Goal: Information Seeking & Learning: Learn about a topic

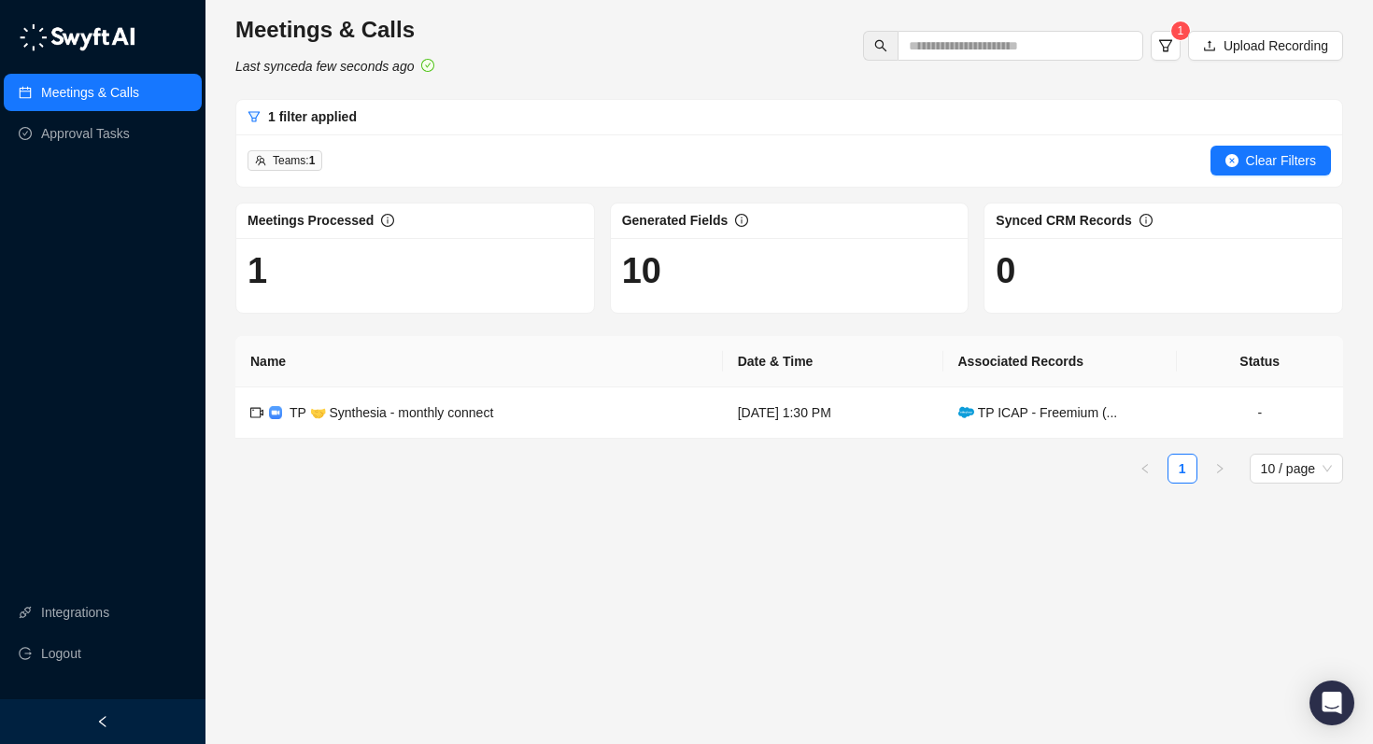
click at [301, 155] on span "Teams: 1" at bounding box center [294, 160] width 42 height 13
click at [259, 165] on icon "team" at bounding box center [260, 160] width 11 height 11
click at [1235, 159] on icon "close-circle" at bounding box center [1231, 160] width 13 height 13
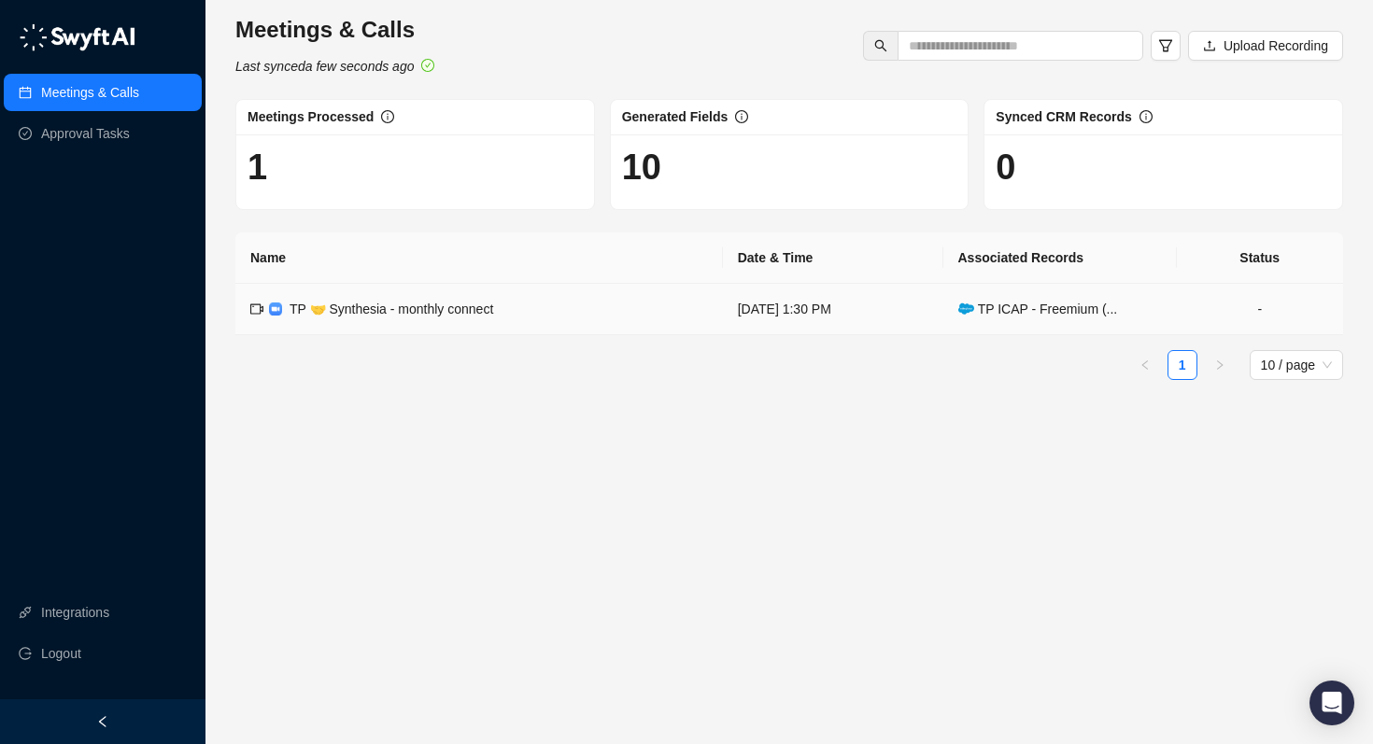
click at [425, 310] on span "TP 🤝 Synthesia - monthly connect" at bounding box center [392, 309] width 204 height 15
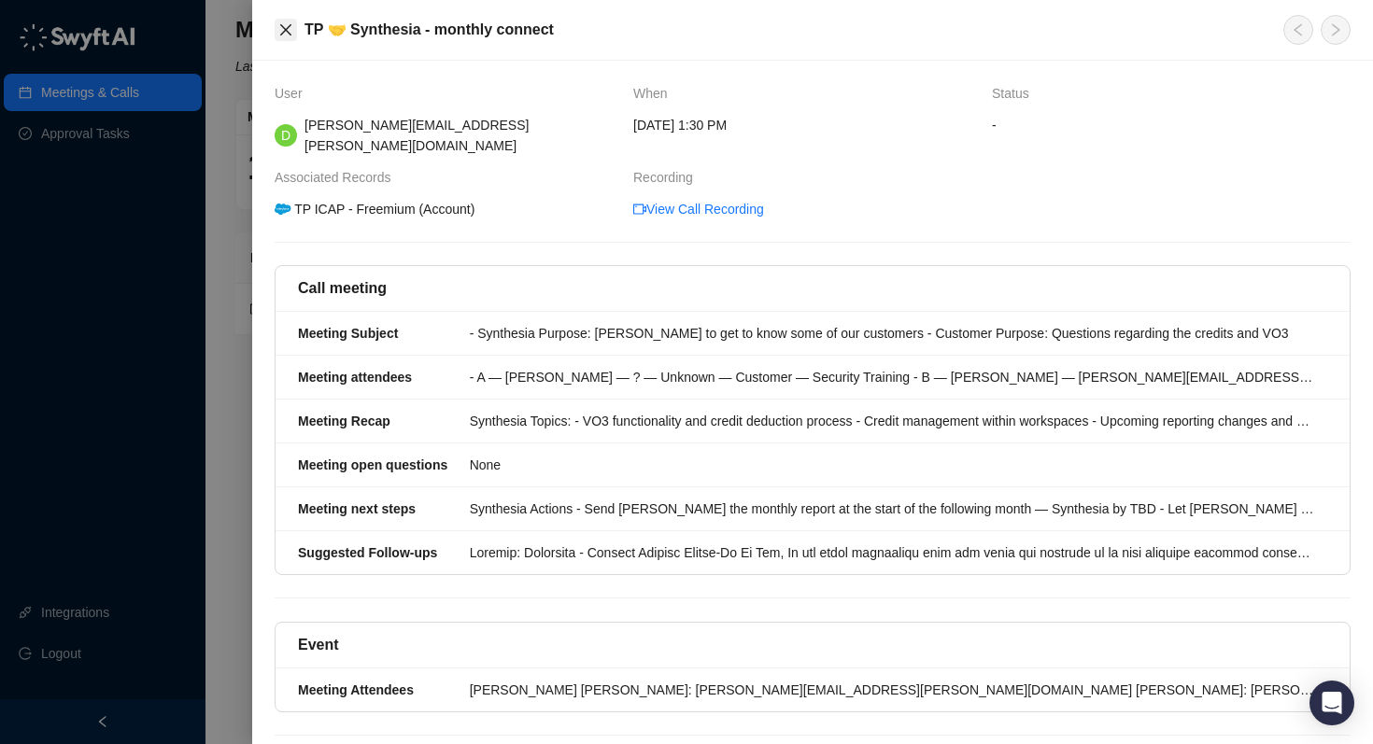
click at [285, 21] on button "Close" at bounding box center [286, 30] width 22 height 22
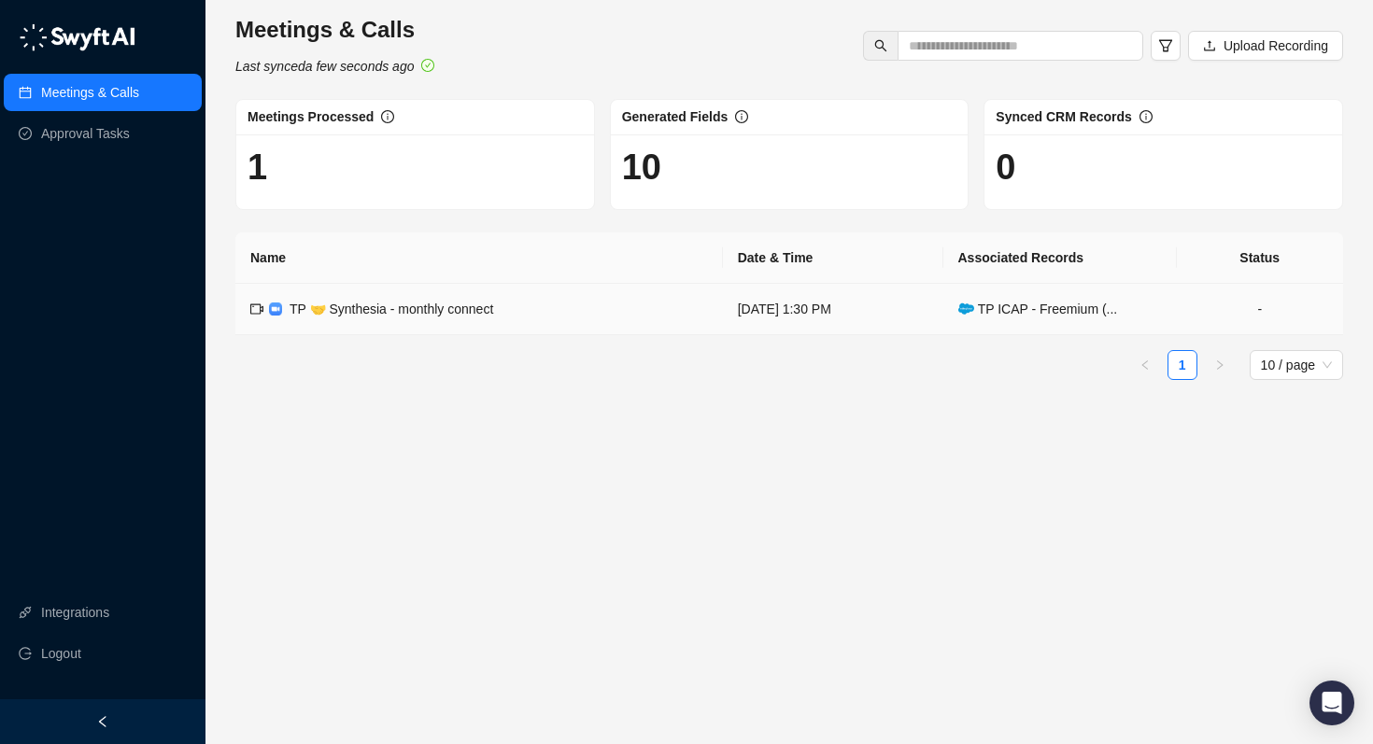
click at [547, 322] on td "TP 🤝 Synthesia - monthly connect" at bounding box center [479, 309] width 488 height 51
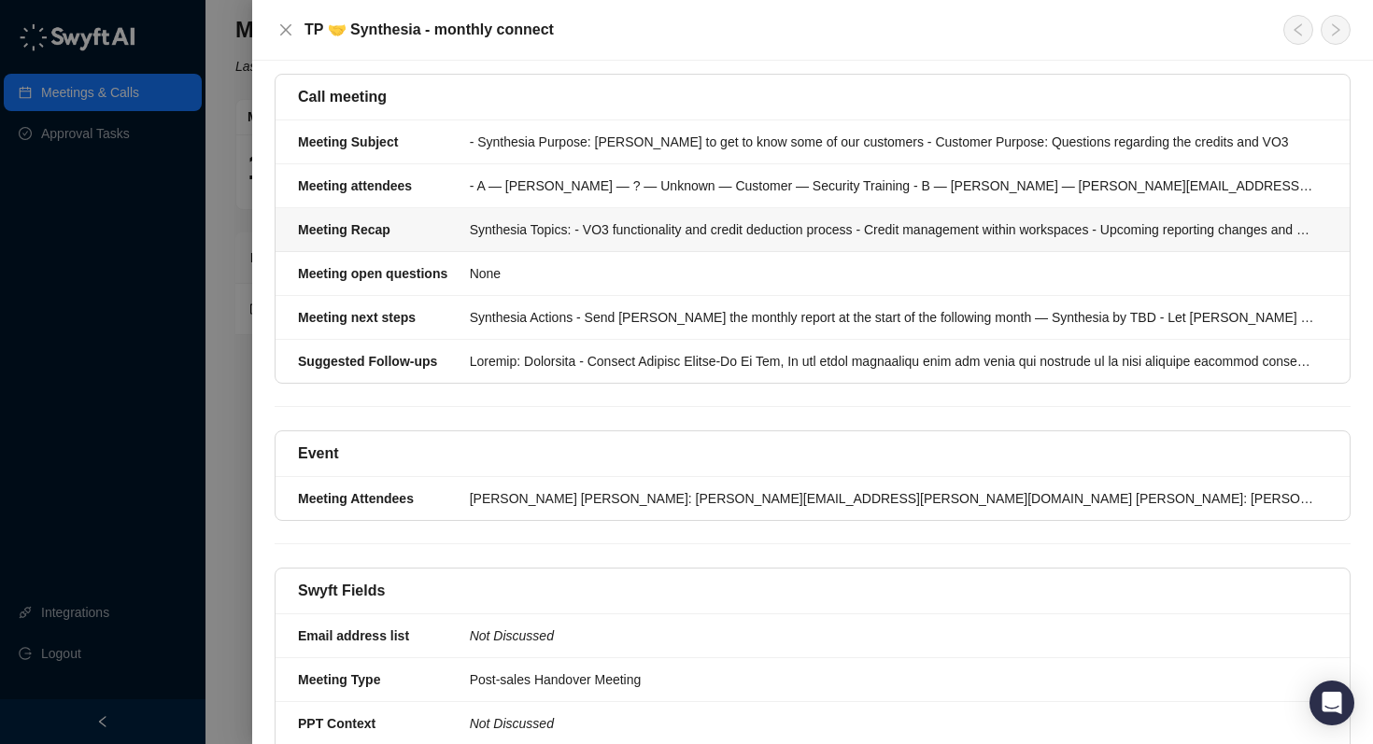
scroll to position [156, 0]
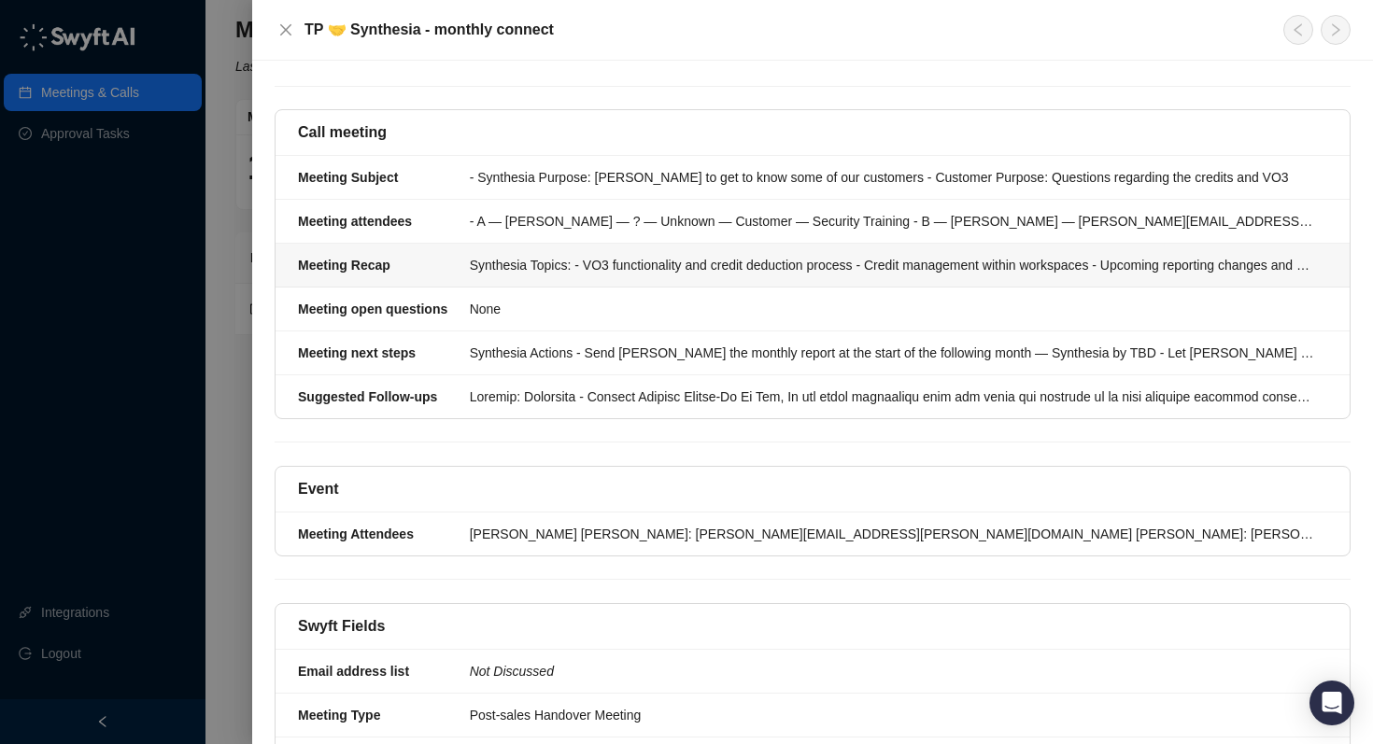
click at [667, 255] on div "Synthesia Topics: - VO3 functionality and credit deduction process - Credit man…" at bounding box center [893, 265] width 846 height 21
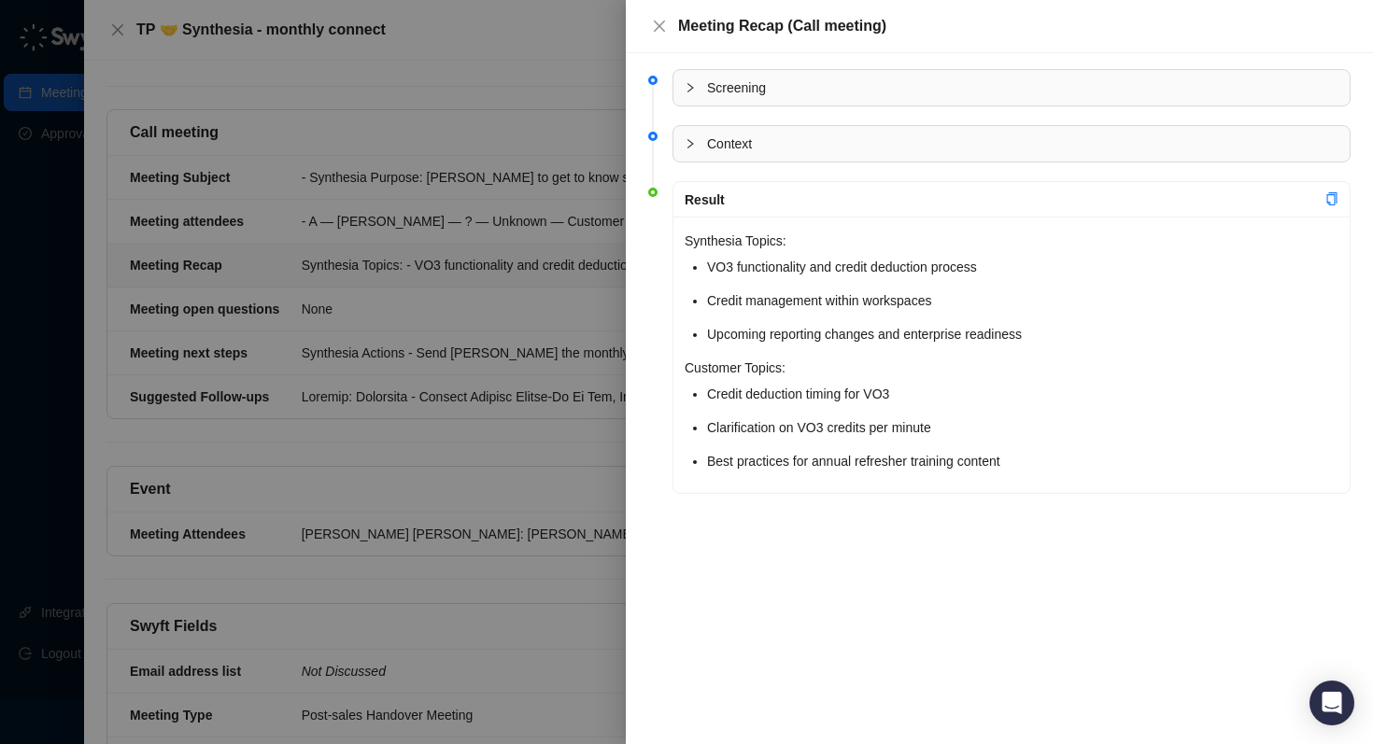
click at [772, 151] on span "Context" at bounding box center [1022, 144] width 631 height 21
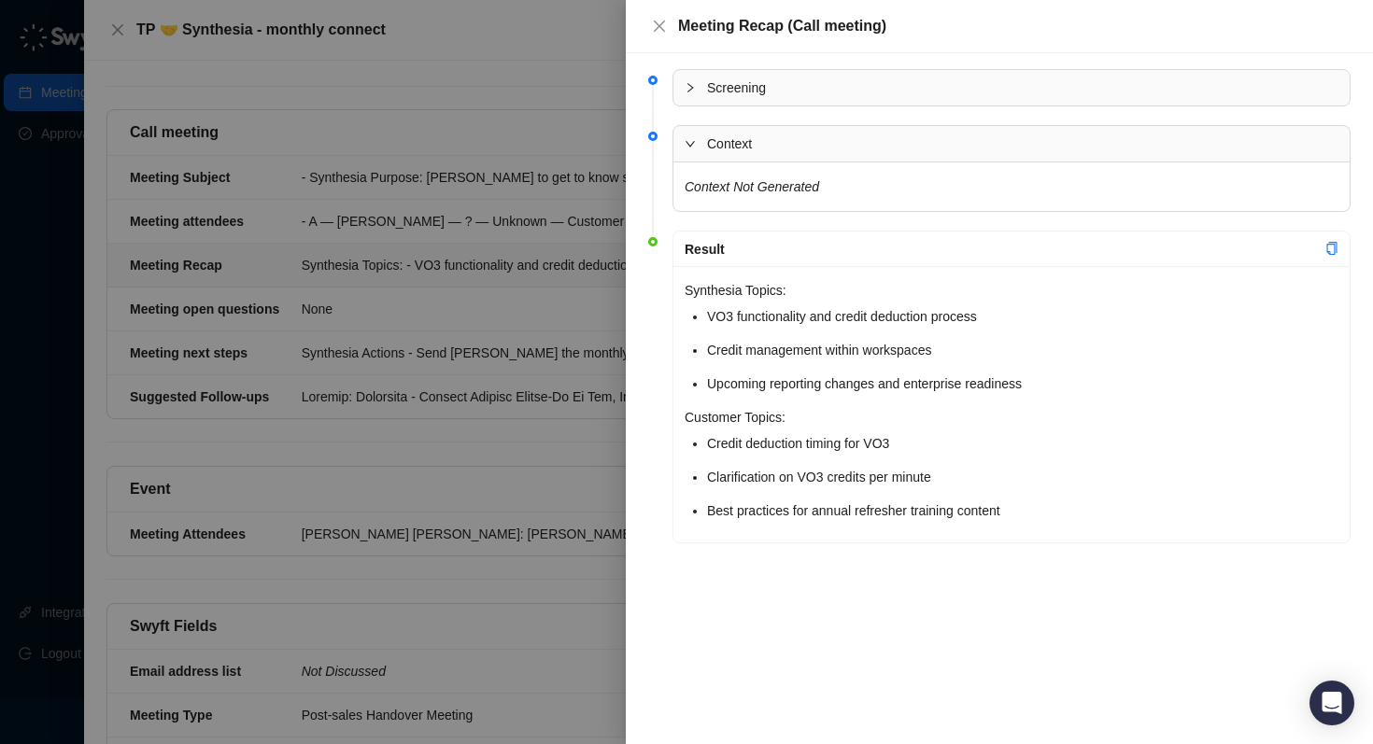
click at [772, 151] on span "Context" at bounding box center [1022, 144] width 631 height 21
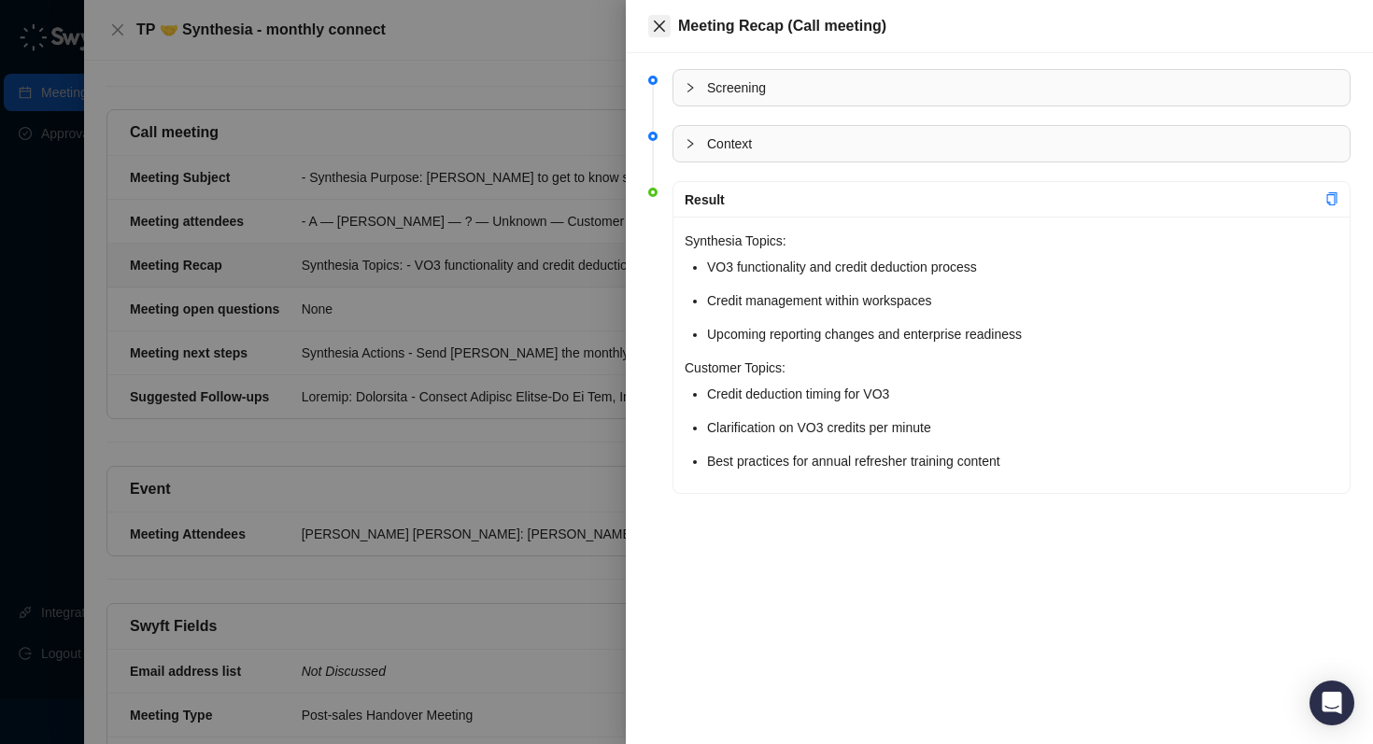
click at [658, 21] on icon "close" at bounding box center [659, 26] width 15 height 15
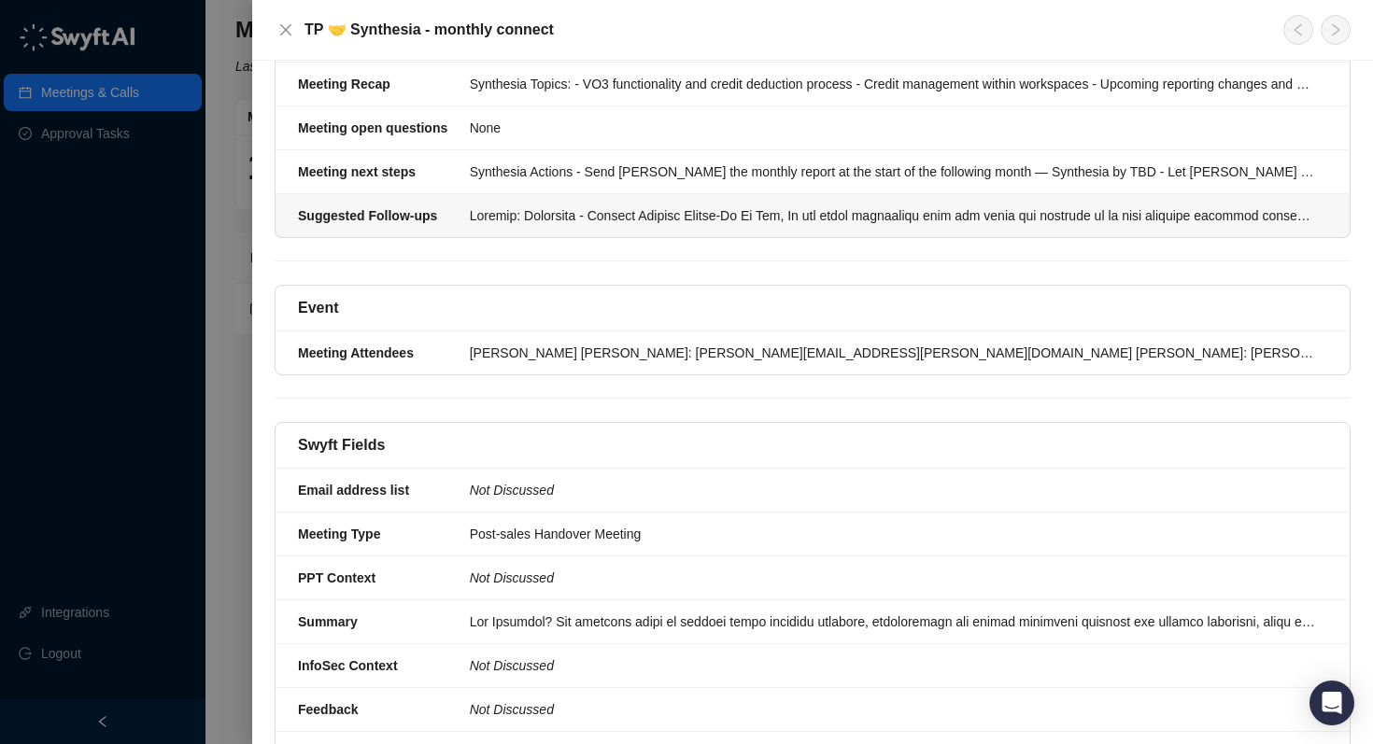
scroll to position [419, 0]
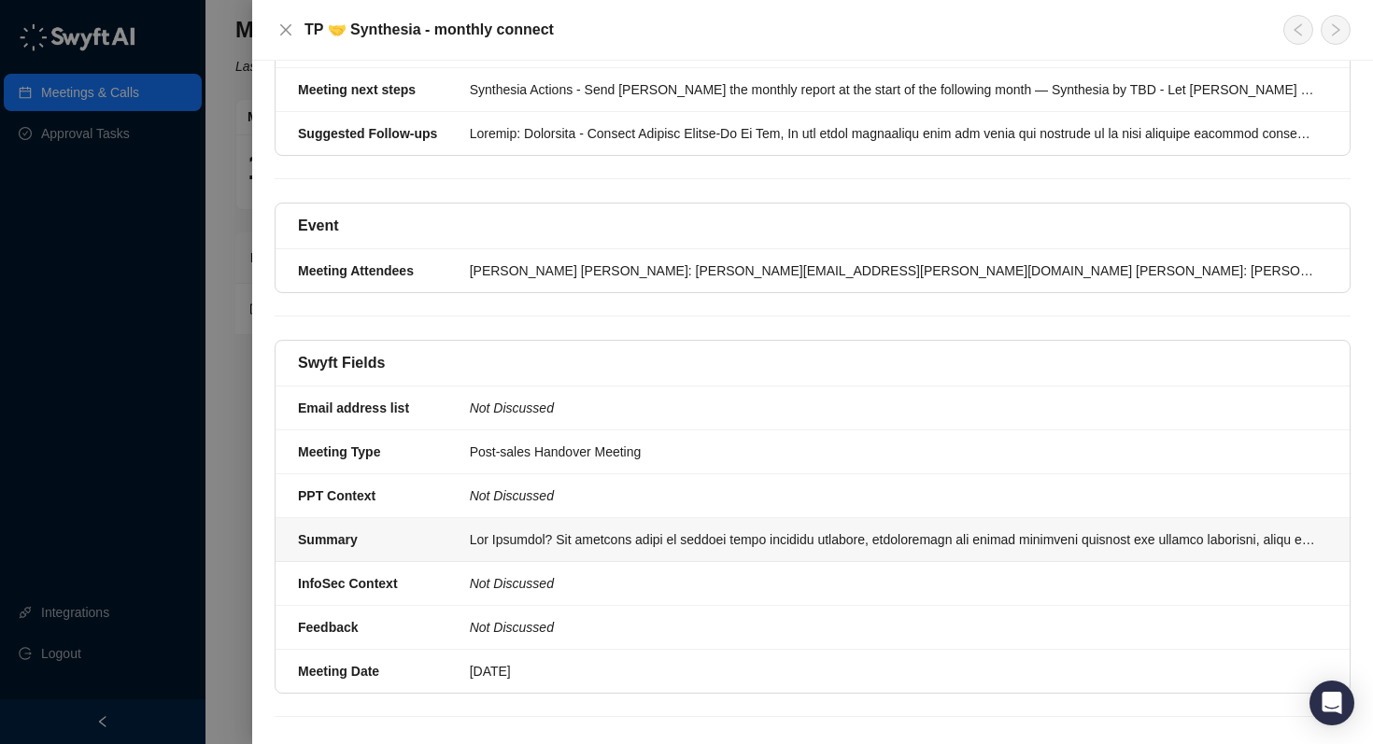
click at [589, 530] on div at bounding box center [893, 540] width 846 height 21
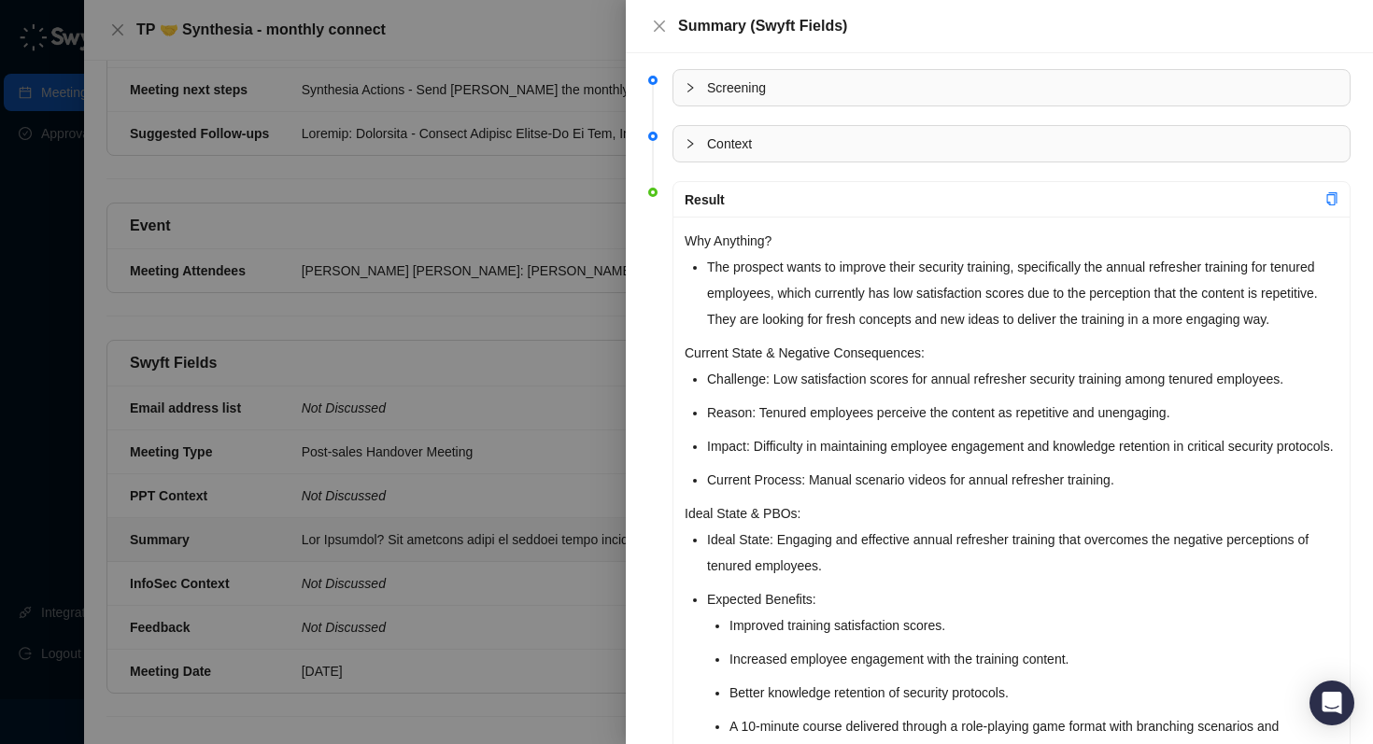
click at [541, 326] on div at bounding box center [686, 372] width 1373 height 744
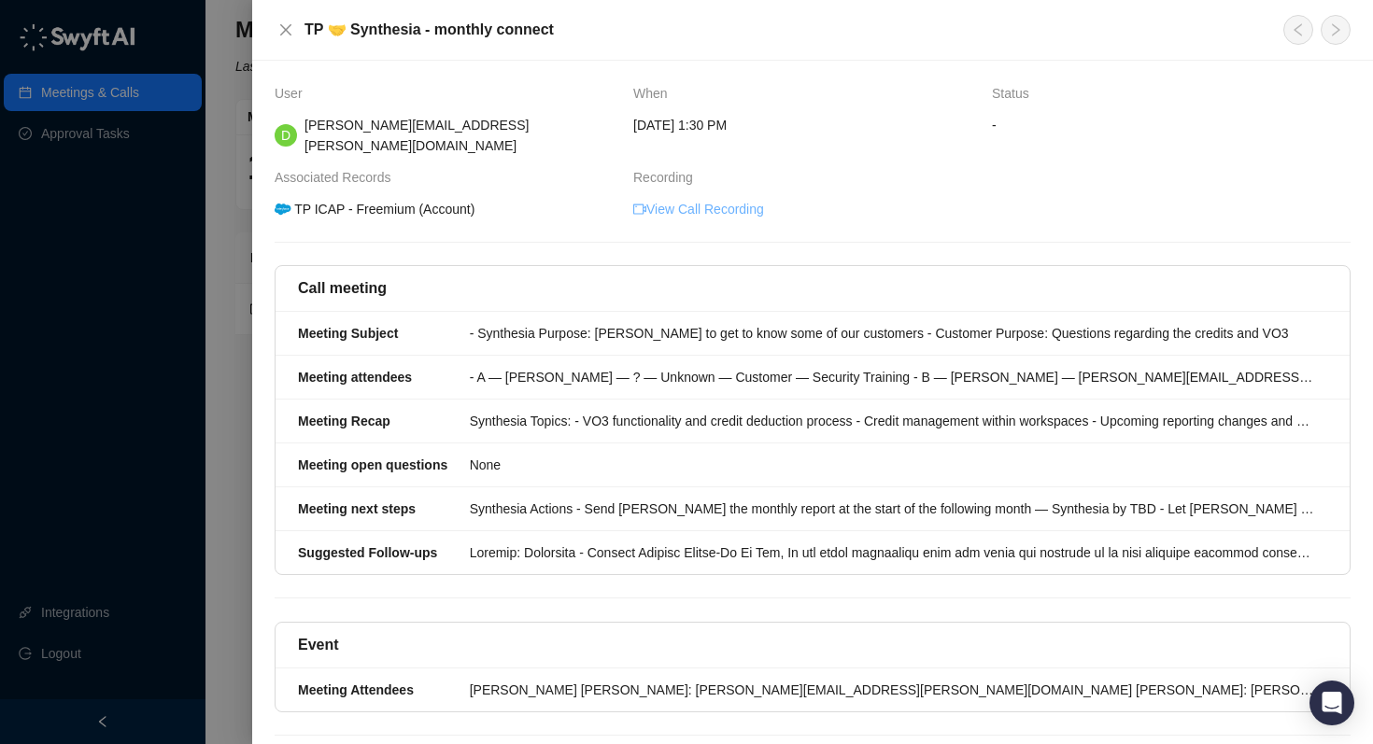
click at [695, 199] on link "View Call Recording" at bounding box center [698, 209] width 131 height 21
click at [245, 183] on div at bounding box center [686, 372] width 1373 height 744
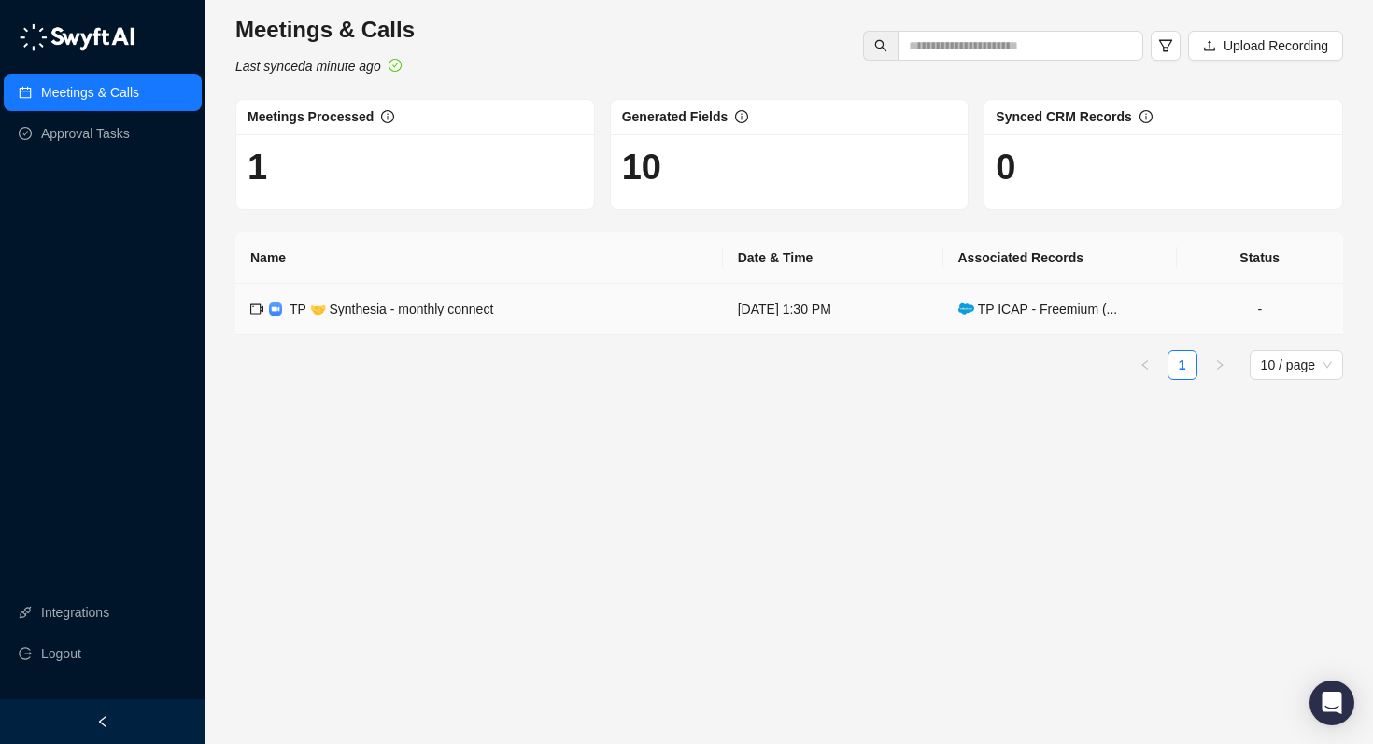
click at [480, 310] on span "TP 🤝 Synthesia - monthly connect" at bounding box center [392, 309] width 204 height 15
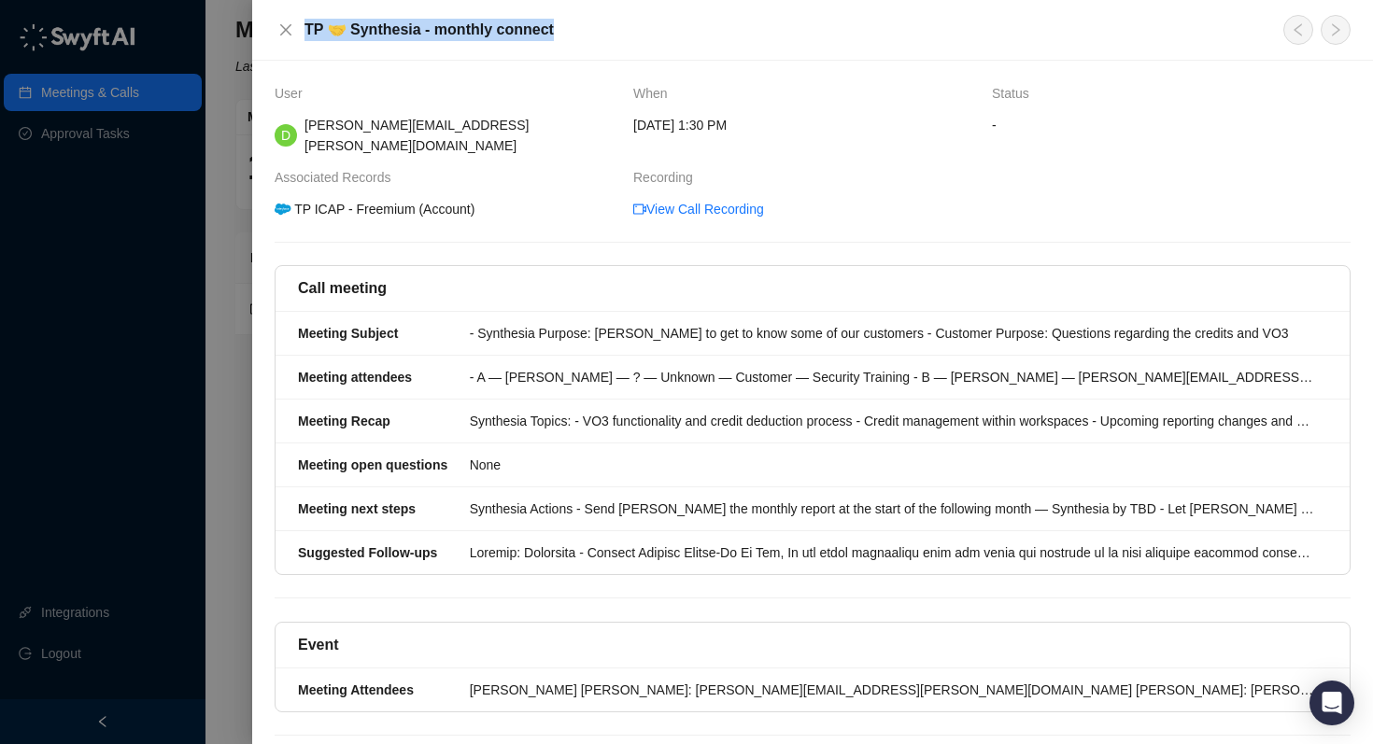
drag, startPoint x: 576, startPoint y: 38, endPoint x: 305, endPoint y: 35, distance: 271.8
click at [305, 35] on h5 "TP 🤝 Synthesia - monthly connect" at bounding box center [783, 30] width 956 height 22
copy h5 "TP 🤝 Synthesia - monthly connect"
click at [232, 120] on div at bounding box center [686, 372] width 1373 height 744
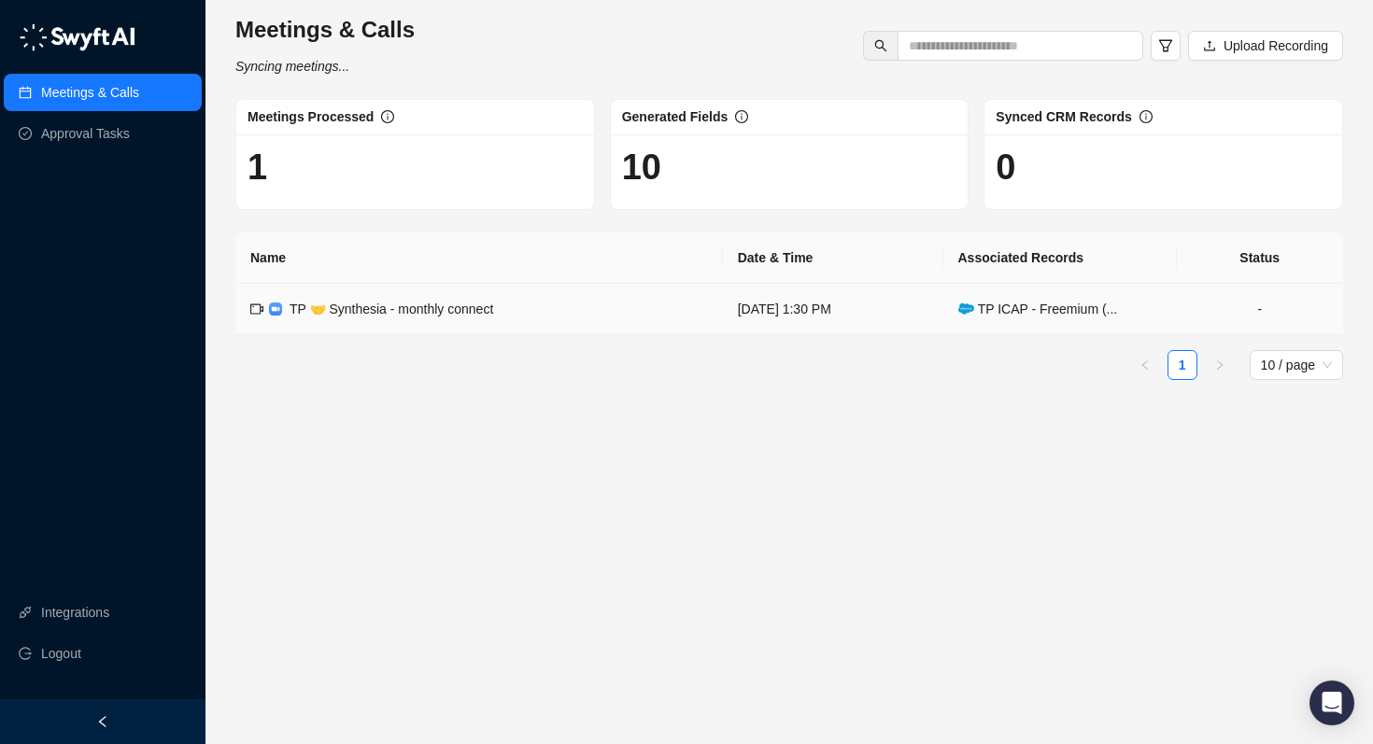
click at [369, 307] on span "TP 🤝 Synthesia - monthly connect" at bounding box center [392, 309] width 204 height 15
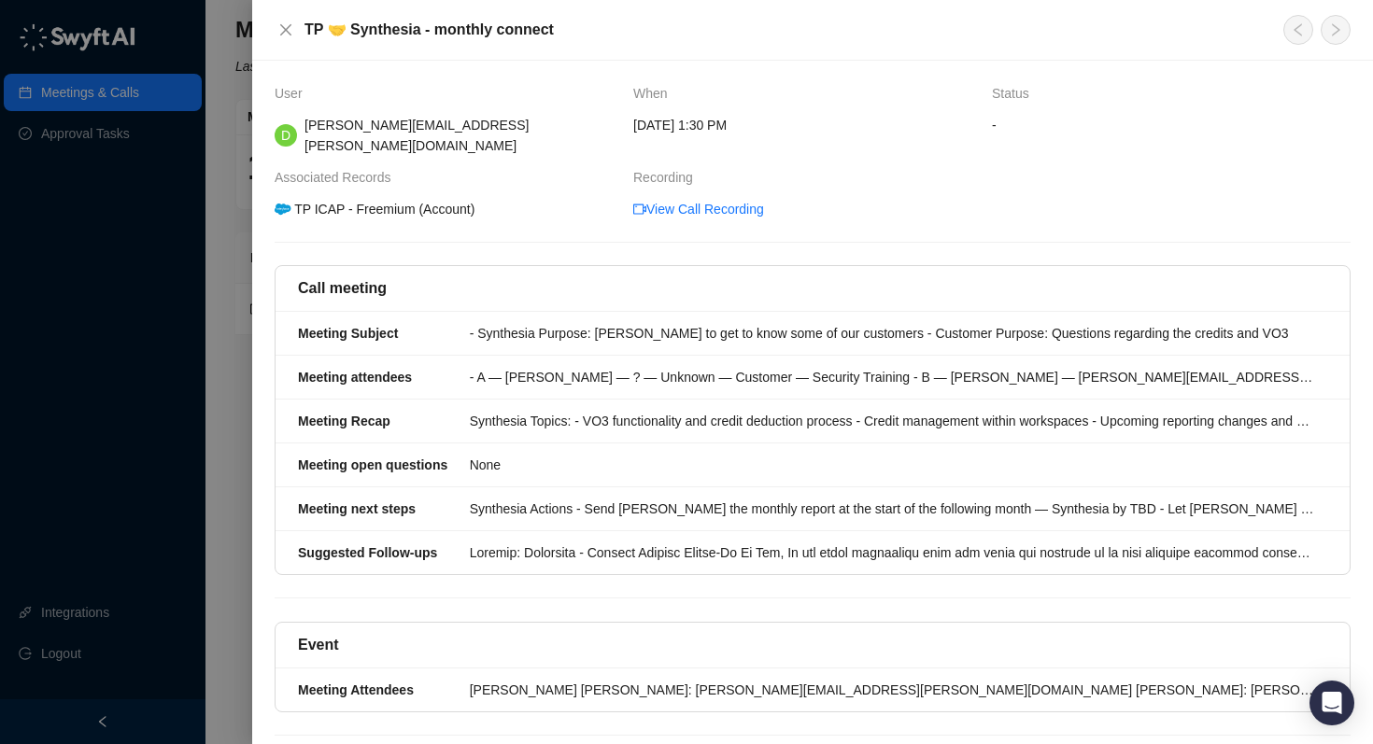
click at [237, 268] on div at bounding box center [686, 372] width 1373 height 744
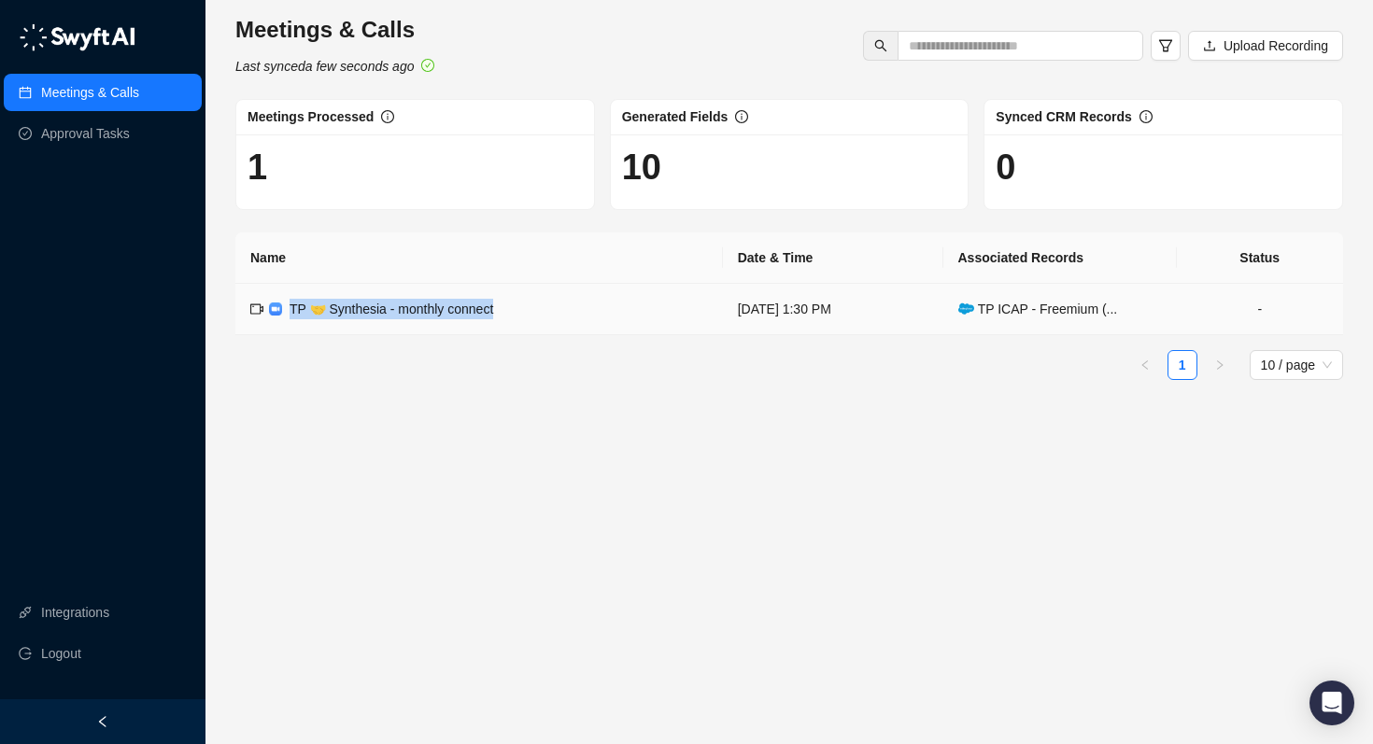
drag, startPoint x: 529, startPoint y: 314, endPoint x: 290, endPoint y: 309, distance: 239.2
click at [290, 309] on td "TP 🤝 Synthesia - monthly connect" at bounding box center [479, 309] width 488 height 51
